Goal: Information Seeking & Learning: Learn about a topic

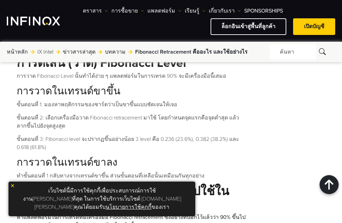
scroll to position [883, 0]
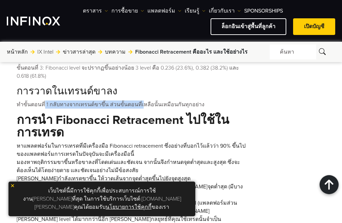
drag, startPoint x: 47, startPoint y: 102, endPoint x: 136, endPoint y: 102, distance: 89.3
click at [136, 102] on p "ทำขั้นตอนที่ 1 กลับทางจากเทรนด์ขาขึ้น ส่วนขั้นตอนที่เหลือนั้นเหมือนกันทุกอย่าง" at bounding box center [133, 105] width 232 height 8
click at [156, 101] on p "ทำขั้นตอนที่ 1 กลับทางจากเทรนด์ขาขึ้น ส่วนขั้นตอนที่เหลือนั้นเหมือนกันทุกอย่าง" at bounding box center [133, 105] width 232 height 8
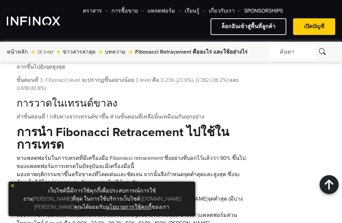
scroll to position [883, 0]
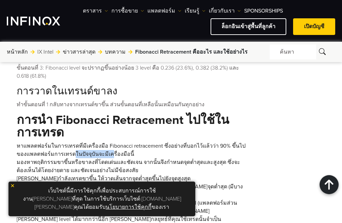
drag, startPoint x: 61, startPoint y: 151, endPoint x: 97, endPoint y: 151, distance: 35.7
click at [97, 151] on li "หาแพลตฟอร์มในการเทรดที่มีเครื่องมือ Fibonacci retracement ซึ่งอย่างที่บอกไว้แล้…" at bounding box center [133, 150] width 232 height 16
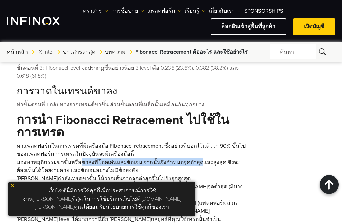
drag, startPoint x: 76, startPoint y: 160, endPoint x: 190, endPoint y: 160, distance: 114.5
click at [190, 160] on li "มองหาพฤติกรรมขาขึ้นหรือขาลงที่โดดเด่นและชัดเจน จากนั้นจึงกำหนดจุดต่ำสุดและสูงสุ…" at bounding box center [133, 166] width 232 height 16
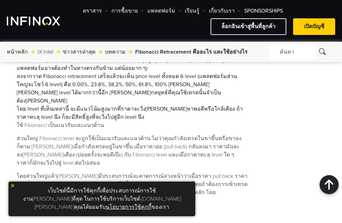
scroll to position [1189, 0]
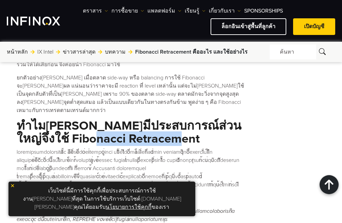
drag, startPoint x: 81, startPoint y: 100, endPoint x: 167, endPoint y: 101, distance: 85.9
click at [167, 120] on Retracement "ทำไม[PERSON_NAME]มีประสบการณ์ส่วนใหญ่จึงใช้ Fibonacci Retracement" at bounding box center [133, 133] width 232 height 26
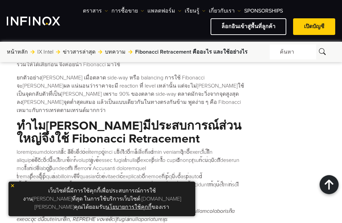
click at [210, 148] on p at bounding box center [133, 168] width 232 height 41
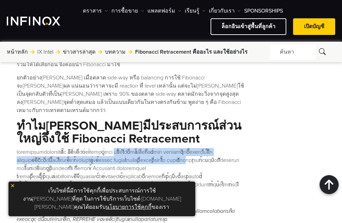
drag, startPoint x: 132, startPoint y: 118, endPoint x: 217, endPoint y: 128, distance: 85.2
click at [217, 148] on p at bounding box center [133, 168] width 232 height 41
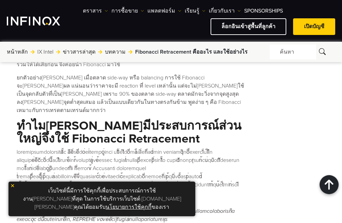
click at [214, 148] on p at bounding box center [133, 168] width 232 height 41
drag, startPoint x: 67, startPoint y: 126, endPoint x: 118, endPoint y: 124, distance: 51.3
click at [116, 148] on p at bounding box center [133, 168] width 232 height 41
click at [195, 148] on p at bounding box center [133, 168] width 232 height 41
drag, startPoint x: 79, startPoint y: 129, endPoint x: 106, endPoint y: 133, distance: 27.0
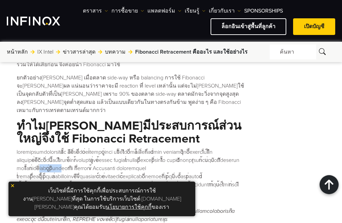
click at [106, 148] on p at bounding box center [133, 168] width 232 height 41
click at [141, 148] on p at bounding box center [133, 168] width 232 height 41
drag, startPoint x: 144, startPoint y: 133, endPoint x: 194, endPoint y: 135, distance: 50.0
click at [194, 148] on p at bounding box center [133, 168] width 232 height 41
click at [69, 148] on p at bounding box center [133, 168] width 232 height 41
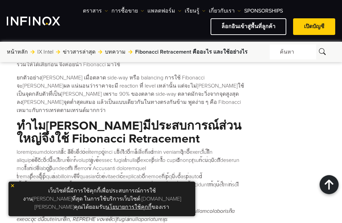
click at [186, 149] on p at bounding box center [133, 168] width 232 height 41
click at [105, 194] on p "ขอให้[PERSON_NAME]ในการเทรดครับ" at bounding box center [133, 198] width 232 height 8
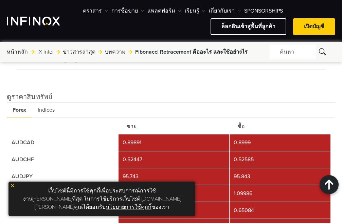
scroll to position [1392, 0]
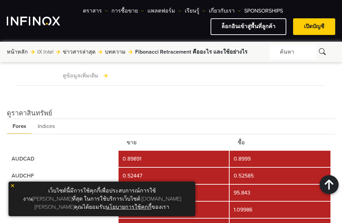
click at [22, 151] on td "AUDCAD" at bounding box center [62, 159] width 110 height 16
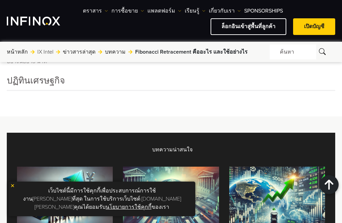
scroll to position [1630, 0]
